Goal: Information Seeking & Learning: Learn about a topic

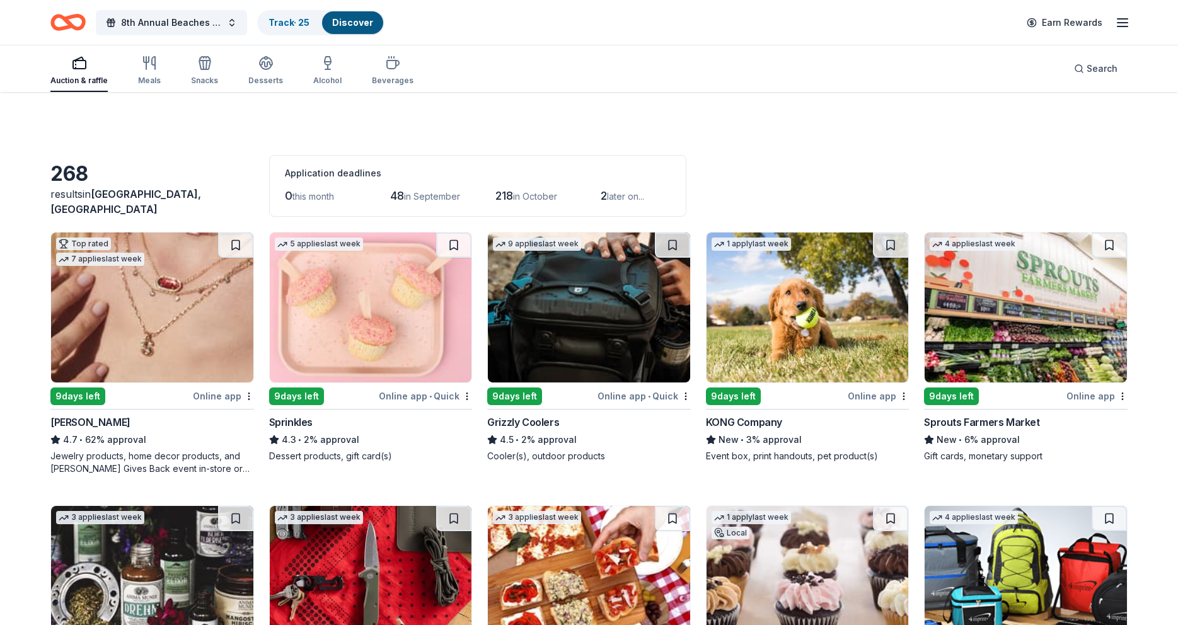
scroll to position [1319, 0]
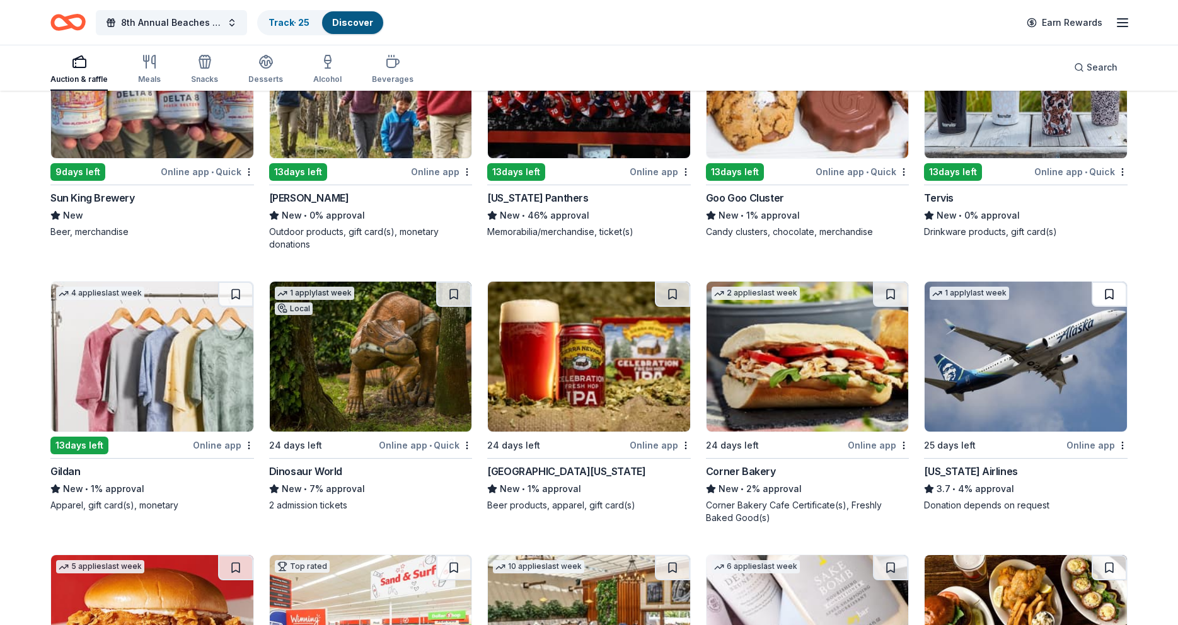
click at [1110, 290] on button at bounding box center [1109, 294] width 35 height 25
click at [1107, 354] on img at bounding box center [1026, 357] width 202 height 150
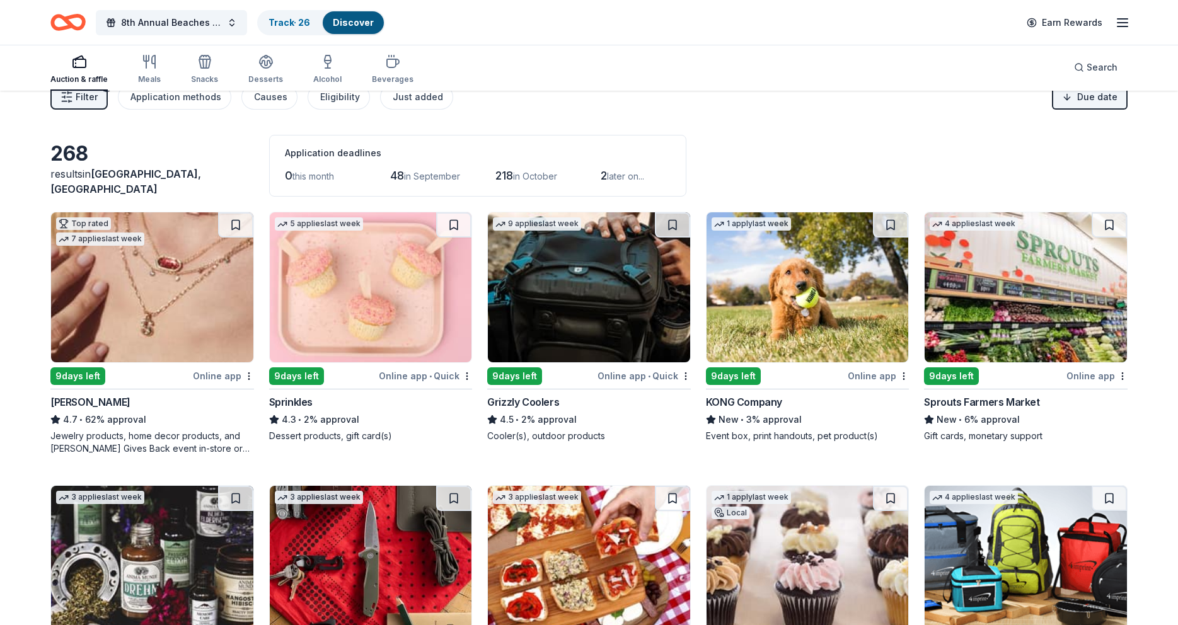
scroll to position [0, 0]
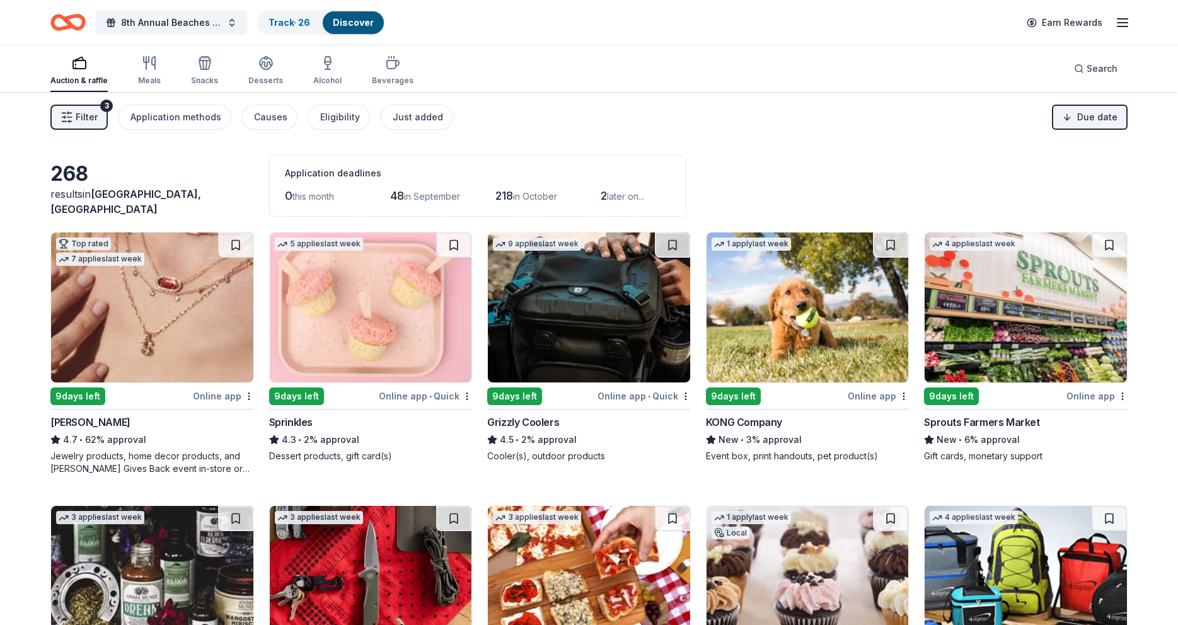
click at [88, 118] on span "Filter" at bounding box center [87, 117] width 22 height 15
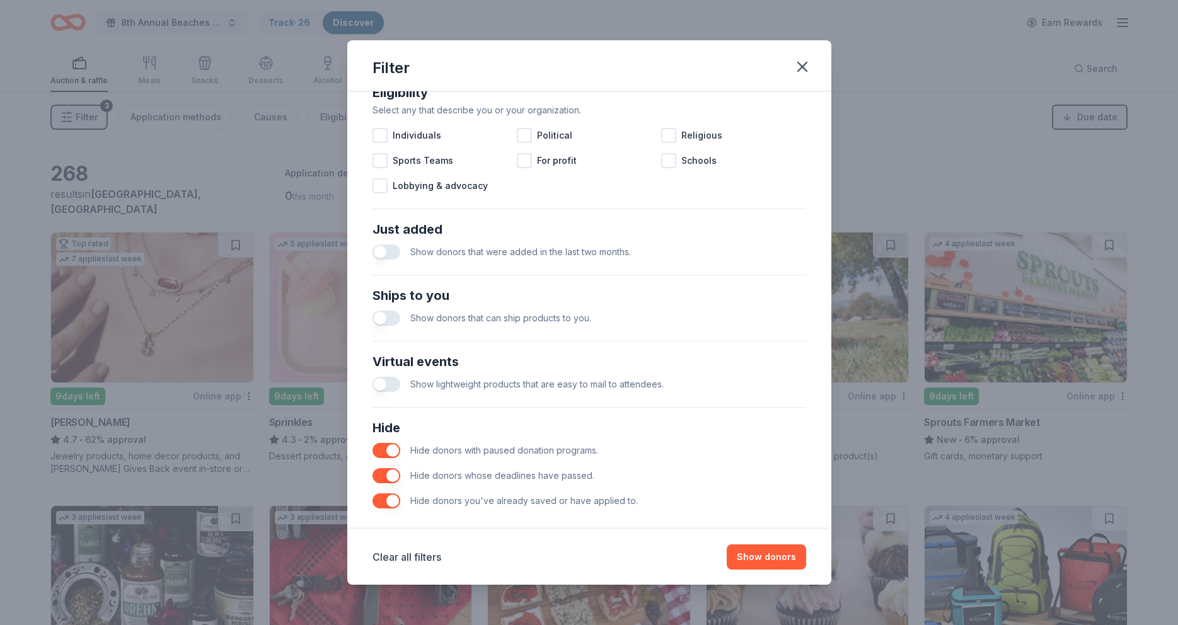
scroll to position [393, 0]
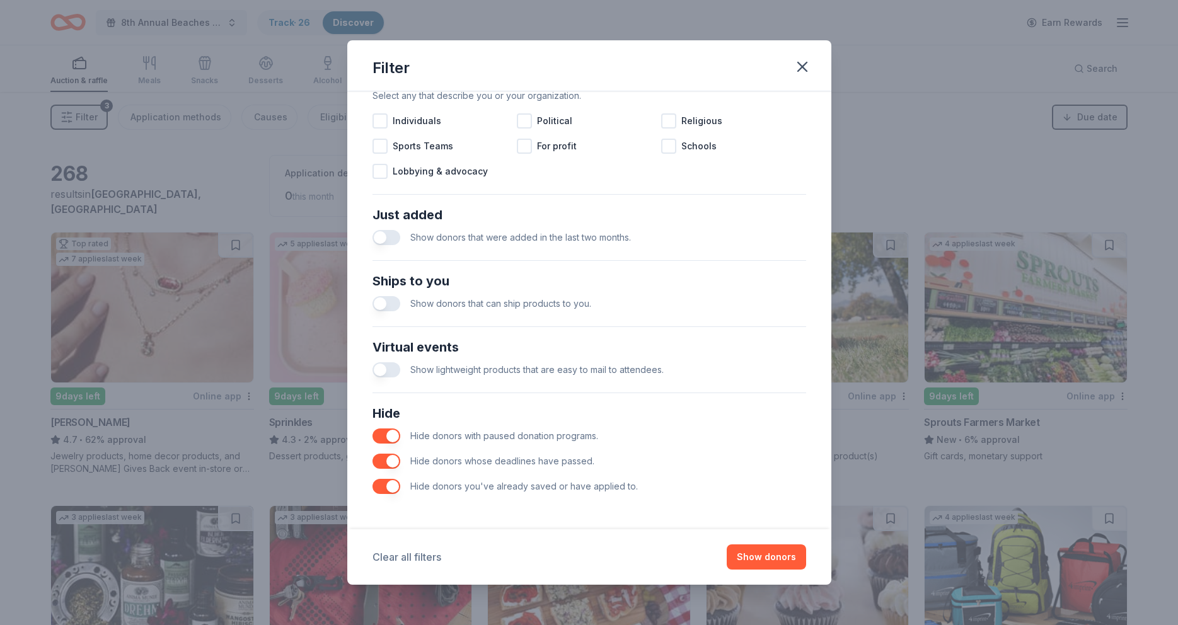
click at [411, 558] on button "Clear all filters" at bounding box center [407, 557] width 69 height 15
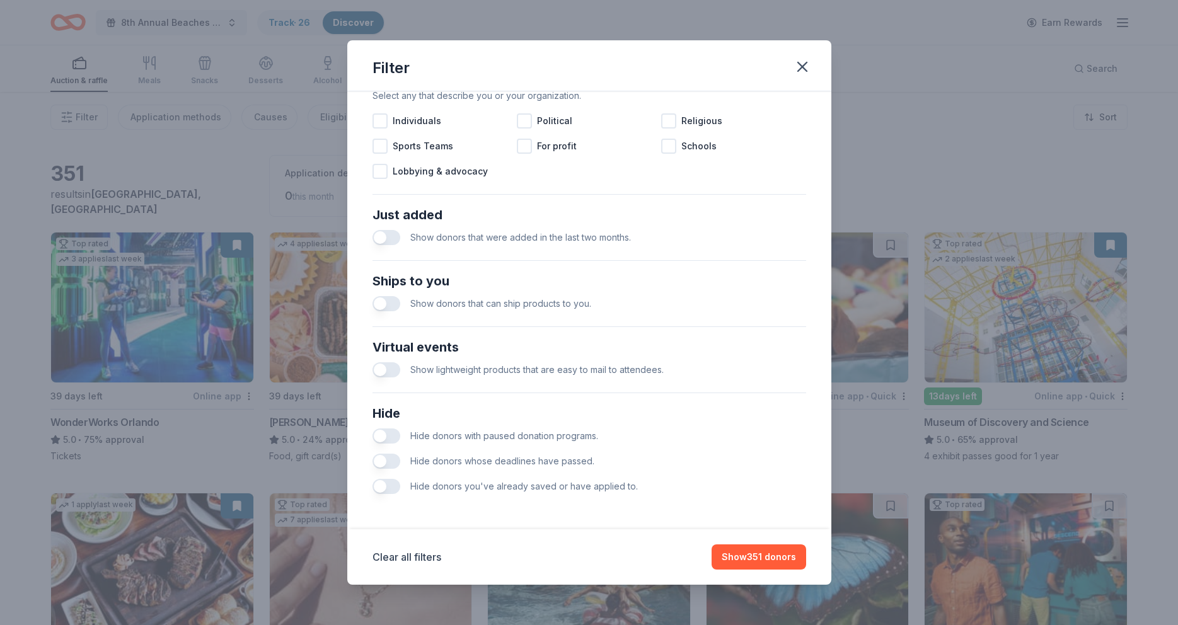
click at [378, 488] on button "button" at bounding box center [387, 486] width 28 height 15
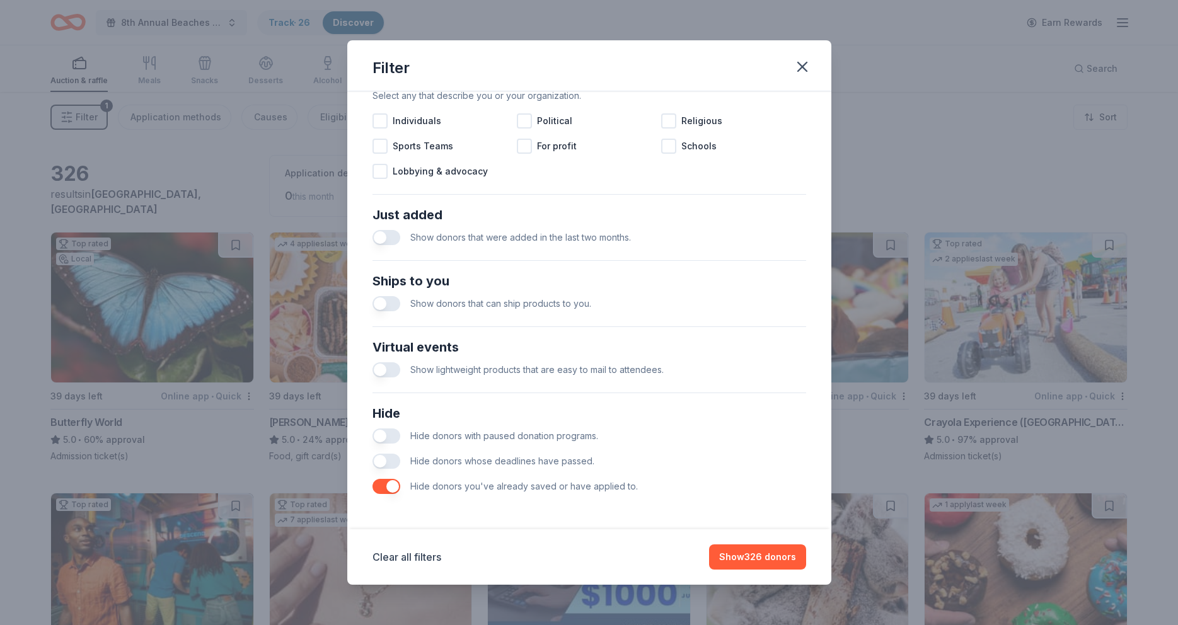
click at [384, 462] on button "button" at bounding box center [387, 461] width 28 height 15
click at [379, 436] on button "button" at bounding box center [387, 436] width 28 height 15
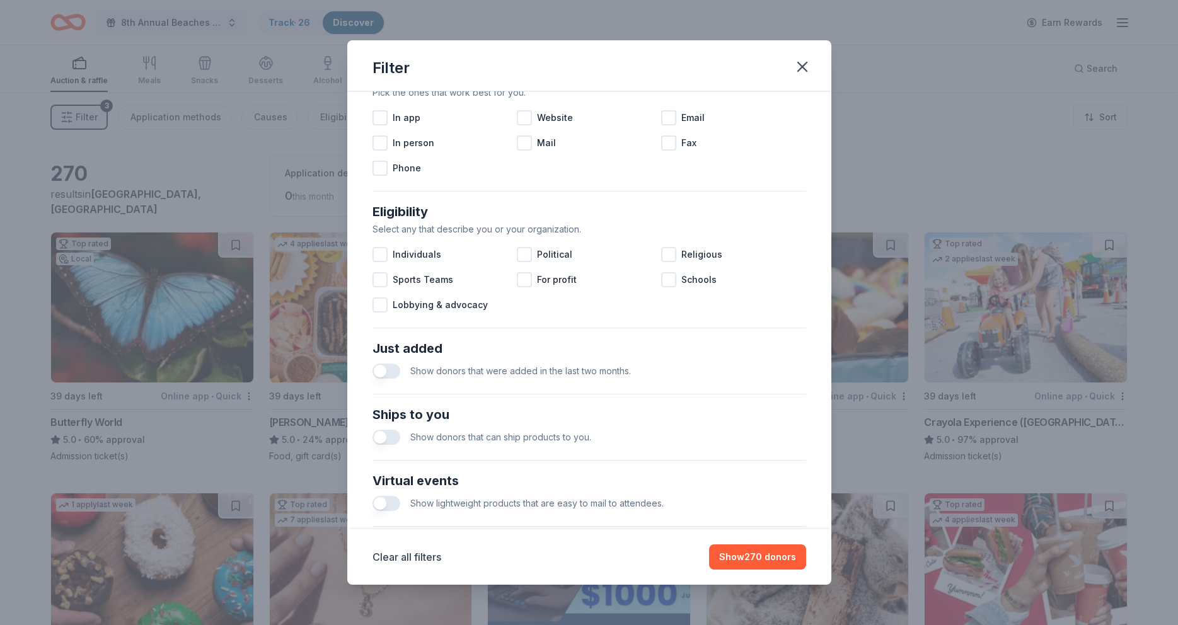
scroll to position [258, 0]
click at [382, 373] on button "button" at bounding box center [387, 372] width 28 height 15
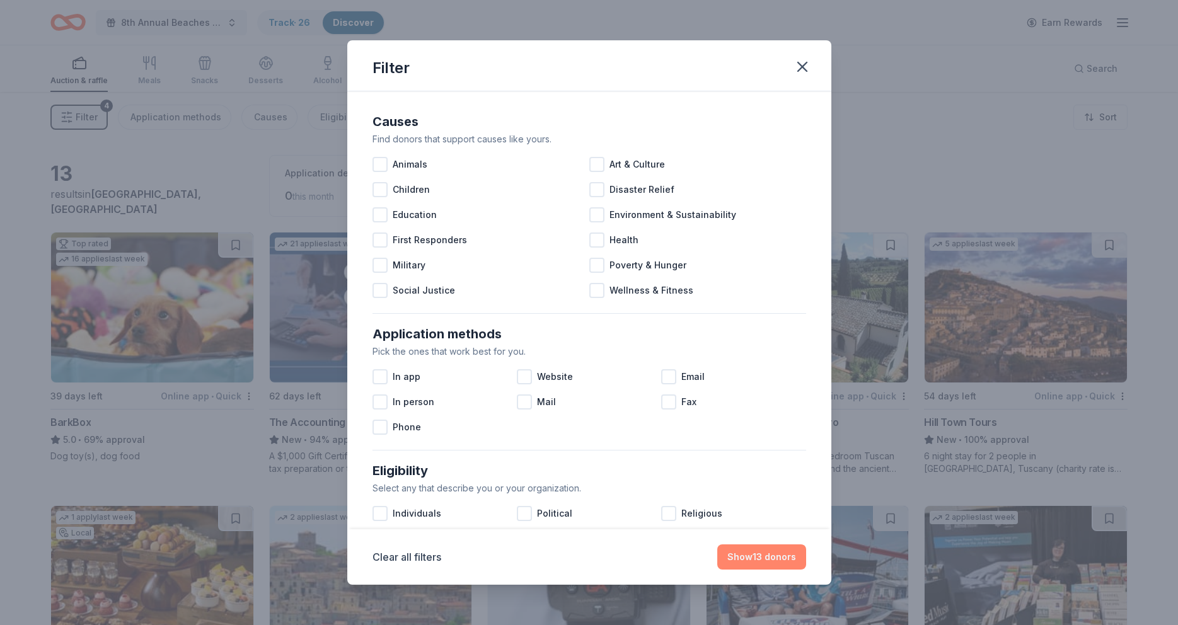
click at [753, 555] on button "Show 13 donors" at bounding box center [762, 557] width 89 height 25
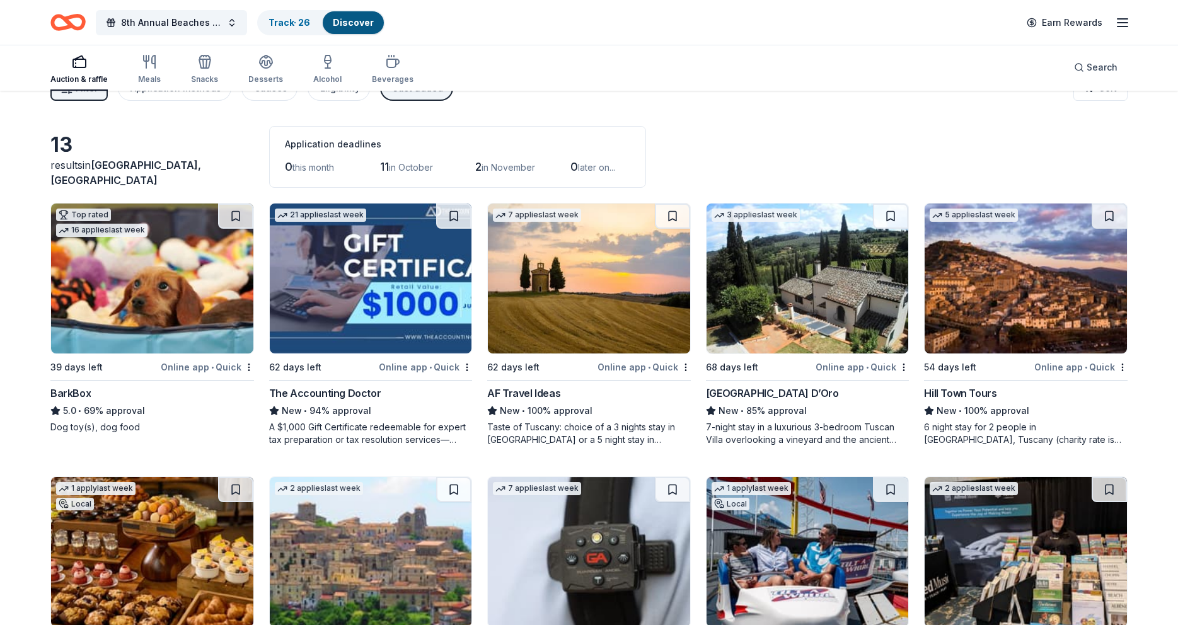
scroll to position [11, 0]
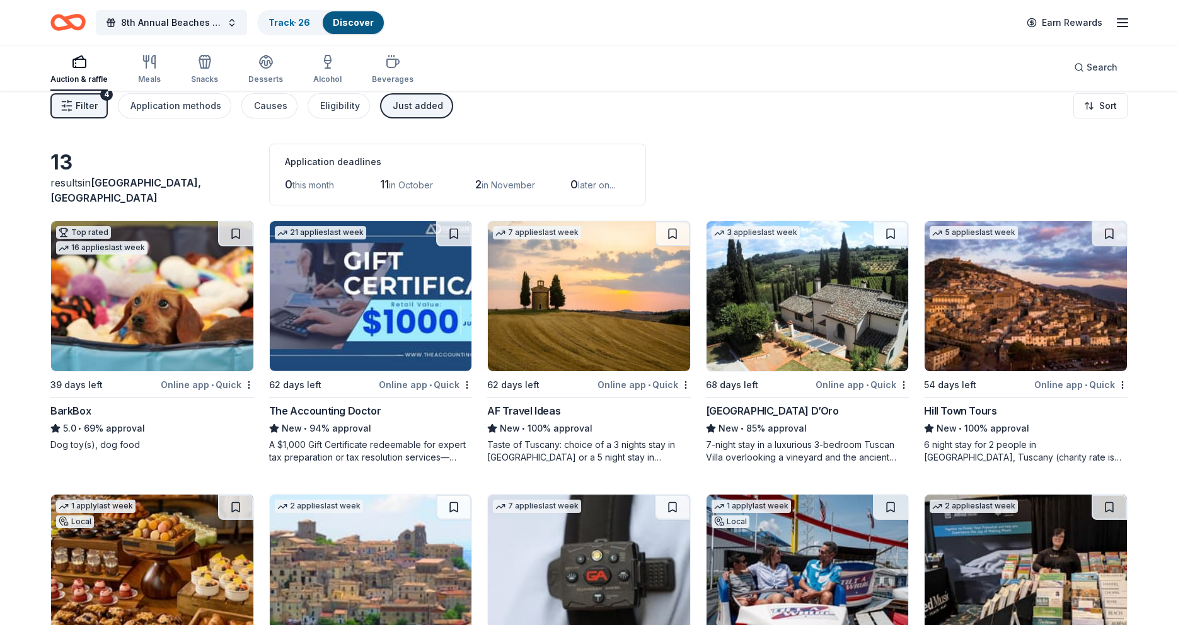
click at [90, 108] on span "Filter" at bounding box center [87, 105] width 22 height 15
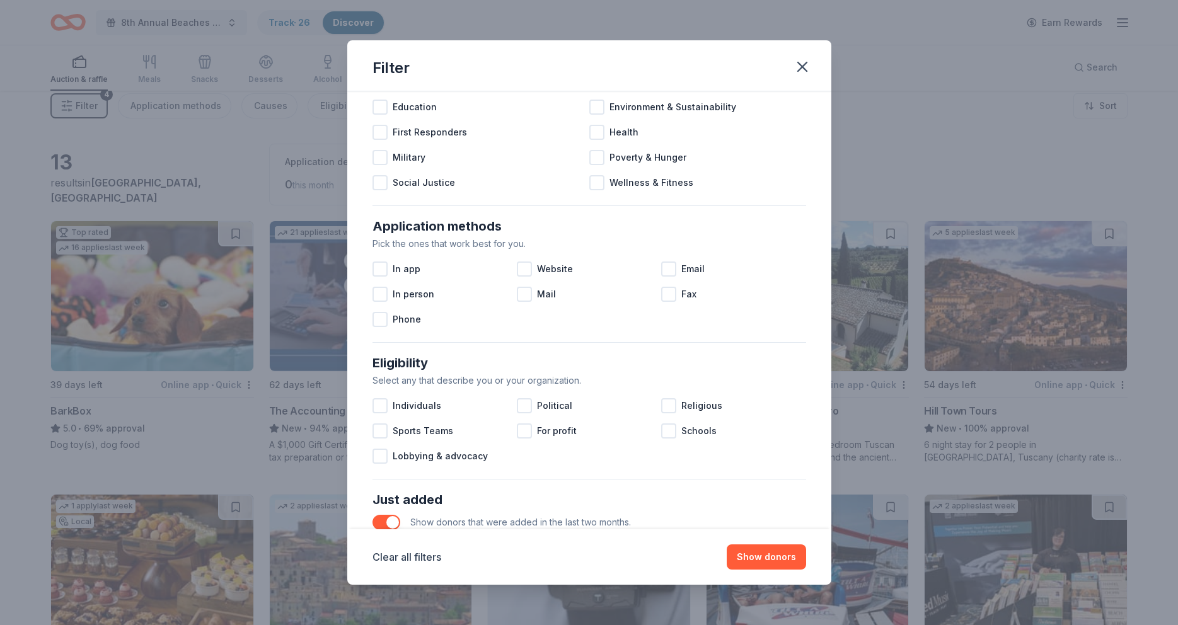
scroll to position [393, 0]
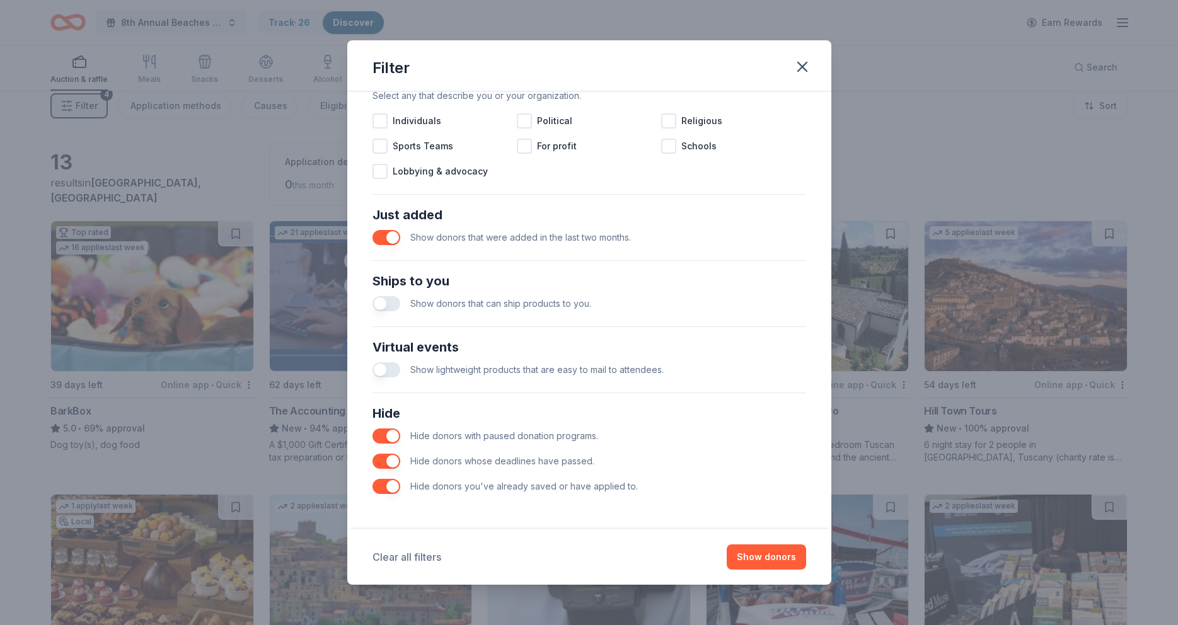
click at [419, 559] on button "Clear all filters" at bounding box center [407, 557] width 69 height 15
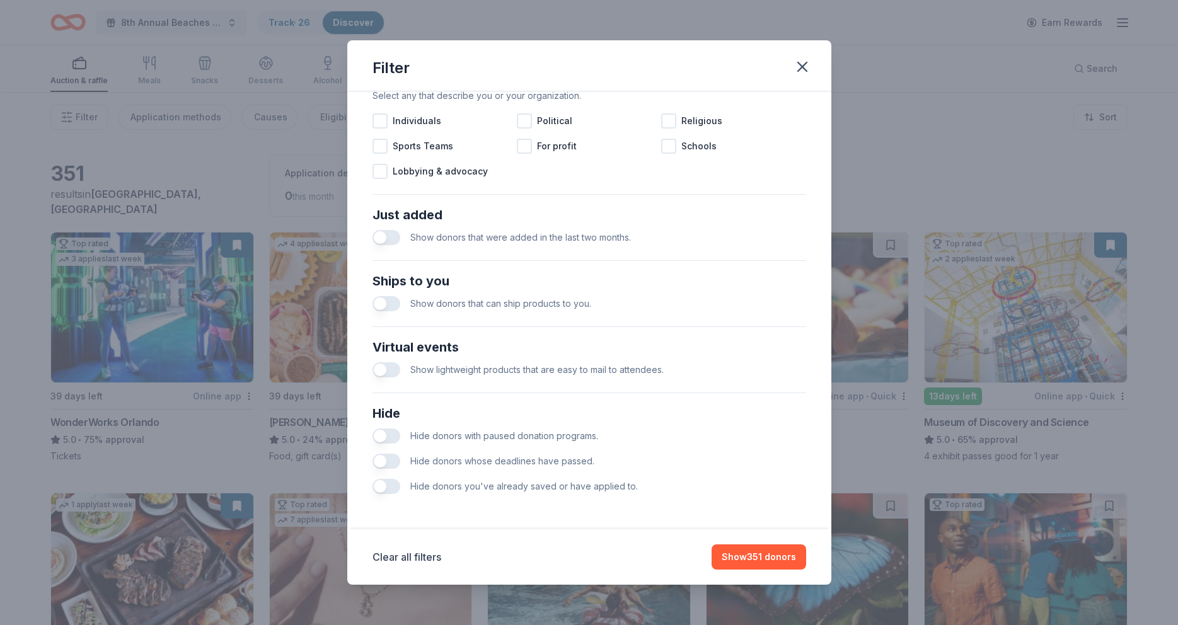
click at [379, 485] on button "button" at bounding box center [387, 486] width 28 height 15
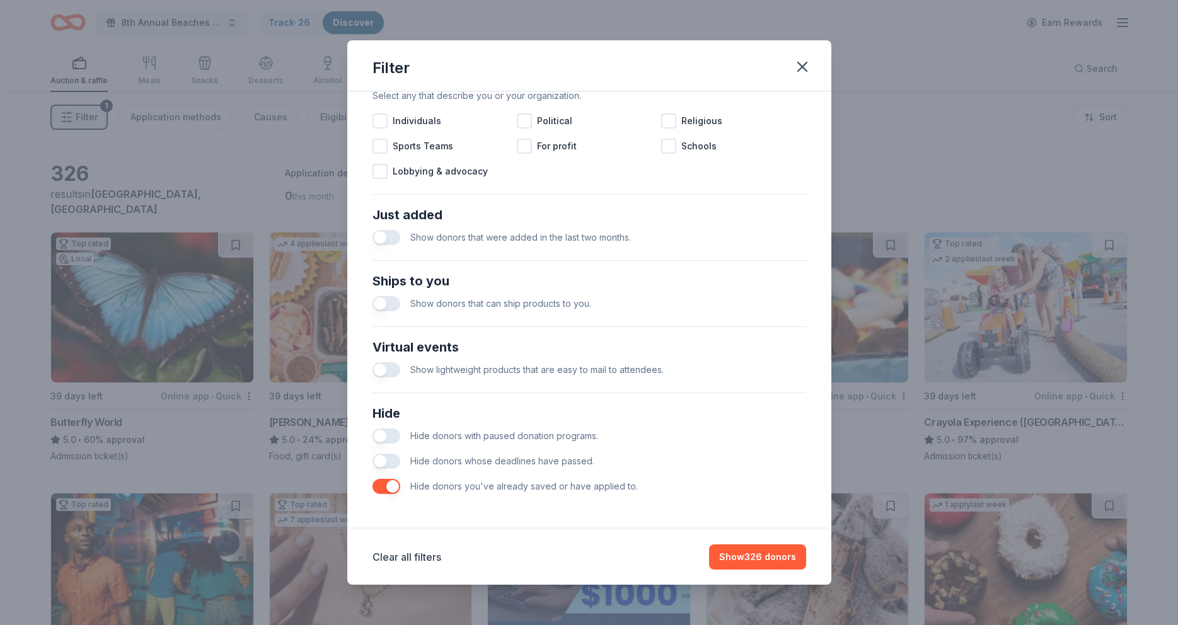
drag, startPoint x: 380, startPoint y: 460, endPoint x: 383, endPoint y: 448, distance: 12.6
click at [380, 460] on button "button" at bounding box center [387, 461] width 28 height 15
click at [380, 434] on button "button" at bounding box center [387, 436] width 28 height 15
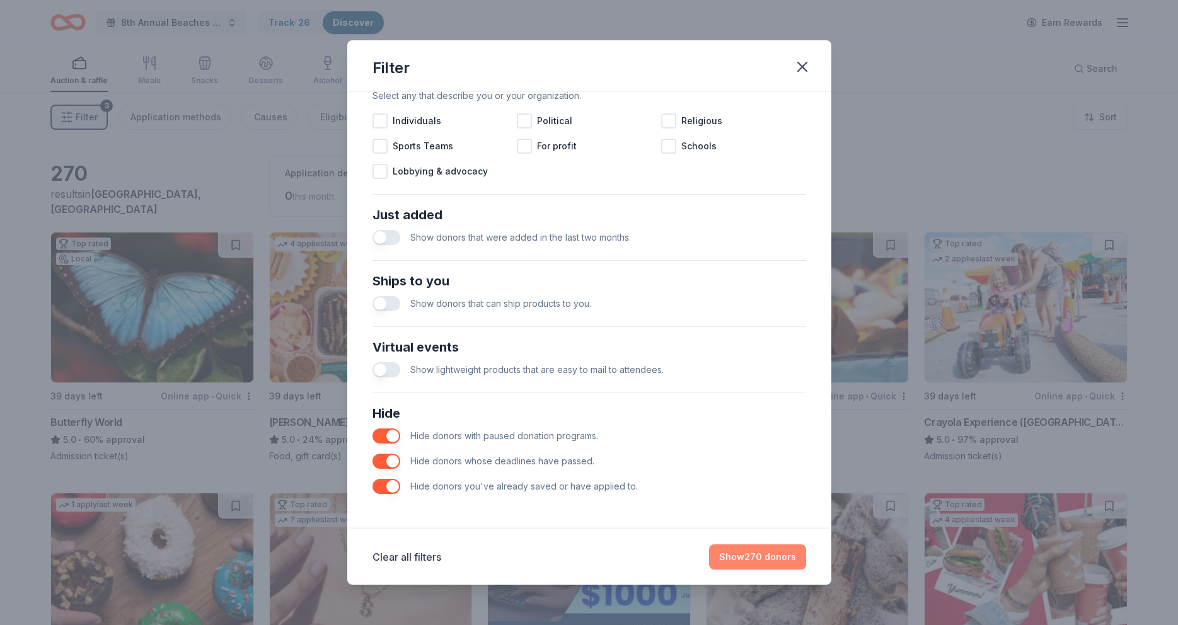
click at [743, 557] on button "Show 270 donors" at bounding box center [757, 557] width 97 height 25
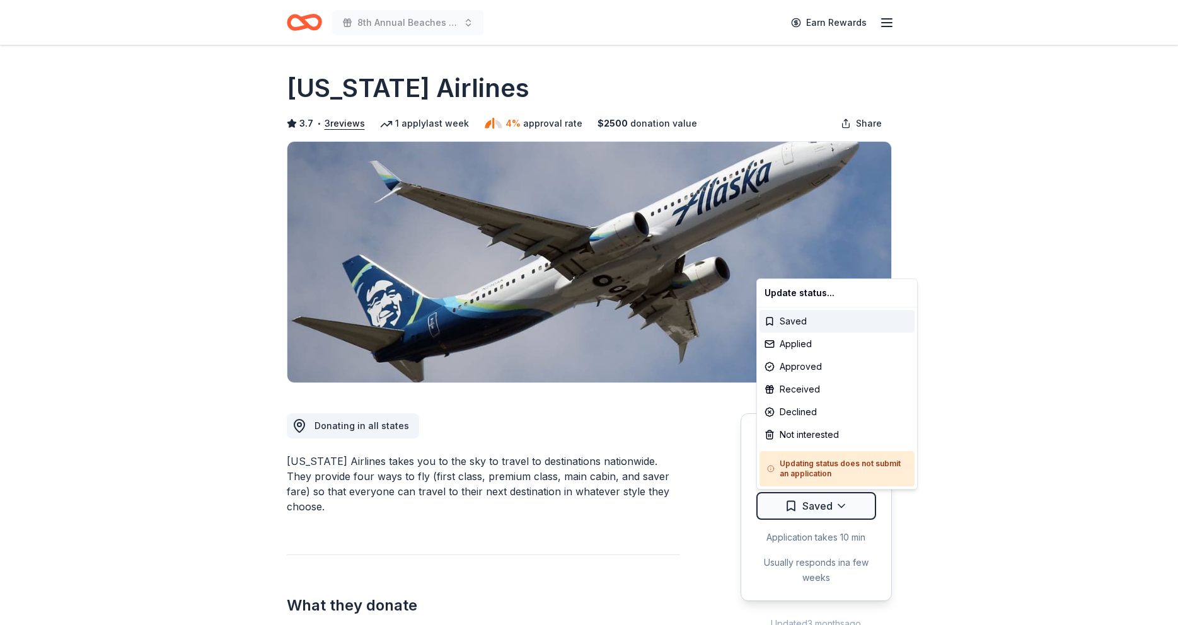
click at [828, 504] on html "8th Annual Beaches Tour of Homes Earn Rewards Due in 25 days Share Alaska Airli…" at bounding box center [589, 312] width 1178 height 625
click at [818, 344] on div "Applied" at bounding box center [837, 344] width 155 height 23
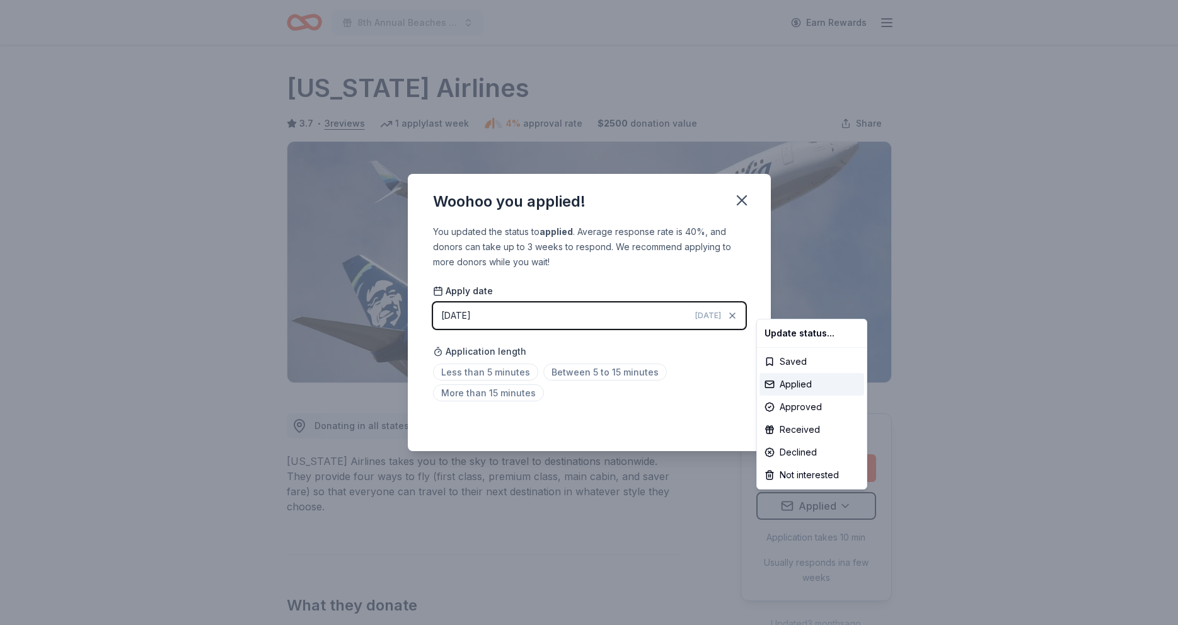
click at [518, 394] on html "8th Annual Beaches Tour of Homes Earn Rewards Due in 25 days Share Alaska Airli…" at bounding box center [589, 312] width 1178 height 625
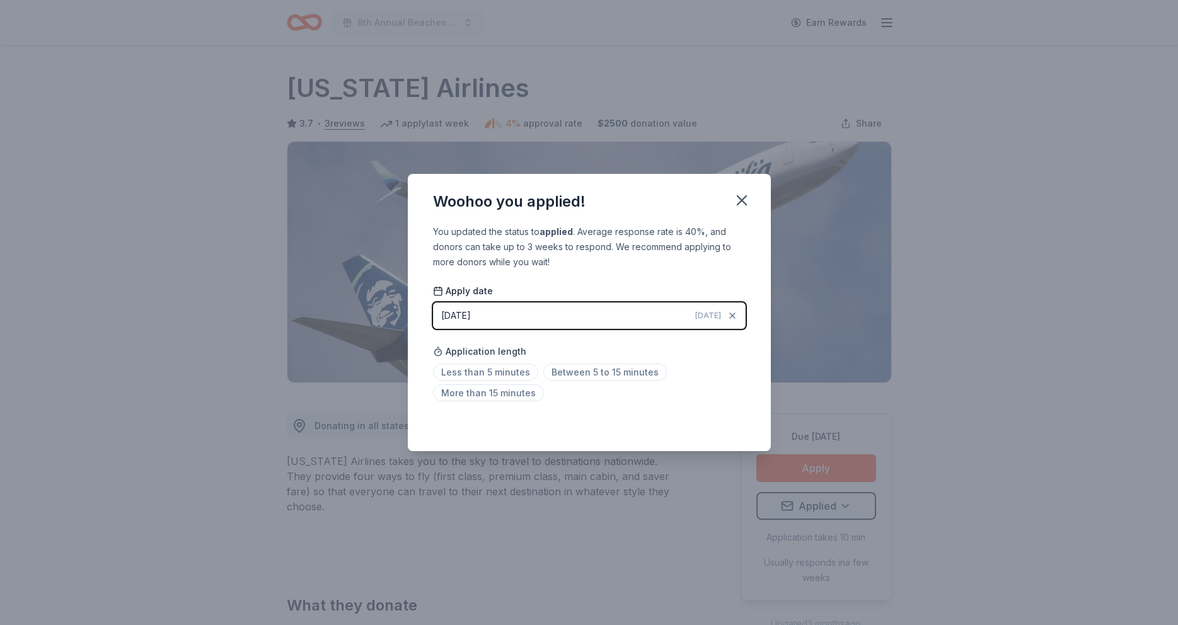
click at [518, 394] on span "More than 15 minutes" at bounding box center [488, 393] width 111 height 17
click at [747, 203] on icon "button" at bounding box center [742, 201] width 18 height 18
